Goal: Task Accomplishment & Management: Use online tool/utility

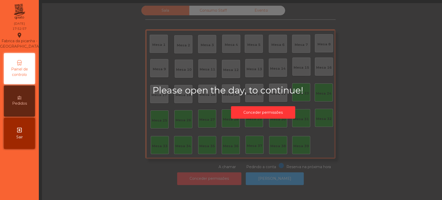
click at [262, 124] on div "Please open the day, to continue! Conceder permissões" at bounding box center [263, 103] width 442 height 200
click at [254, 112] on button "Conceder permissões" at bounding box center [263, 112] width 64 height 13
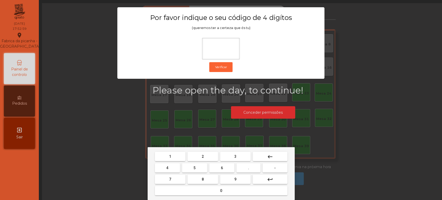
click at [168, 151] on mat-keyboard-key "1" at bounding box center [170, 156] width 33 height 11
click at [170, 156] on span "1" at bounding box center [170, 156] width 2 height 4
click at [235, 154] on span "3" at bounding box center [235, 156] width 2 height 4
click at [199, 167] on button "5" at bounding box center [194, 167] width 25 height 9
click at [213, 190] on button "0" at bounding box center [221, 190] width 132 height 9
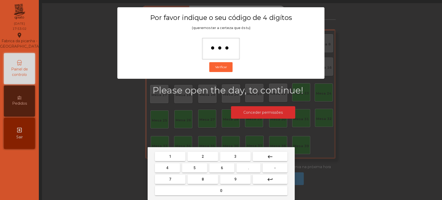
type input "****"
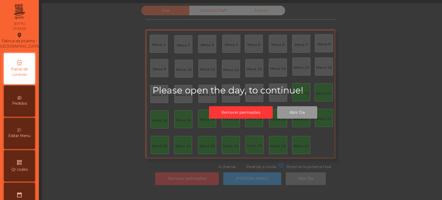
click at [295, 107] on button "Abrir Dia" at bounding box center [297, 112] width 40 height 13
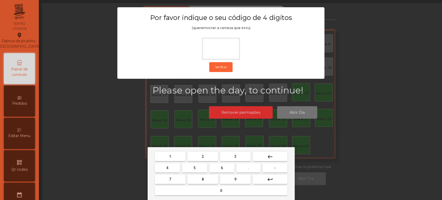
click at [176, 155] on button "1" at bounding box center [170, 156] width 31 height 9
click at [233, 157] on button "3" at bounding box center [235, 156] width 31 height 9
click at [194, 168] on span "5" at bounding box center [194, 168] width 2 height 4
click at [215, 190] on button "0" at bounding box center [221, 190] width 132 height 9
type input "****"
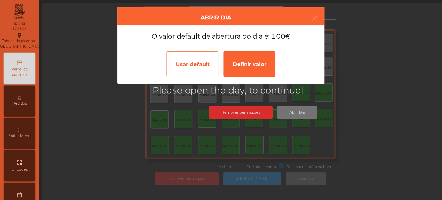
click at [191, 68] on div "Usar default" at bounding box center [192, 64] width 52 height 26
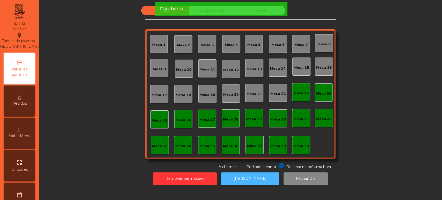
click at [242, 180] on button "[PERSON_NAME]" at bounding box center [250, 178] width 58 height 13
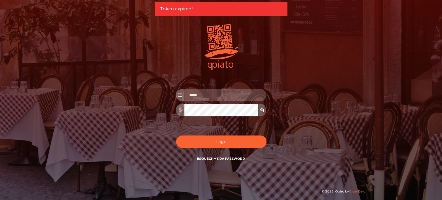
type input "**********"
